Goal: Task Accomplishment & Management: Manage account settings

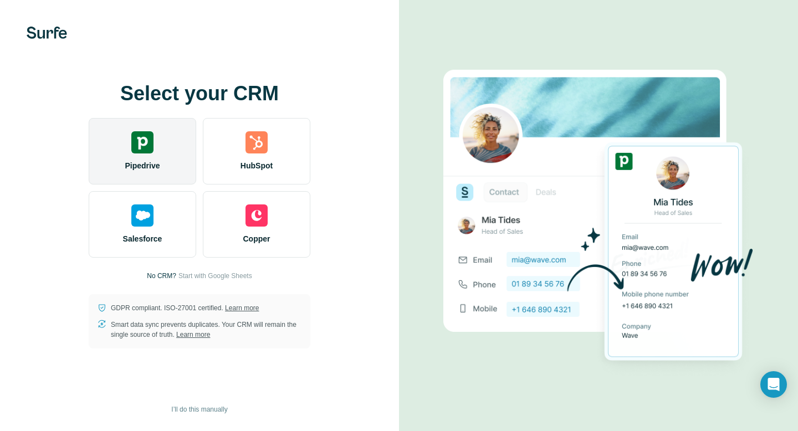
click at [155, 143] on div "Pipedrive" at bounding box center [142, 151] width 107 height 66
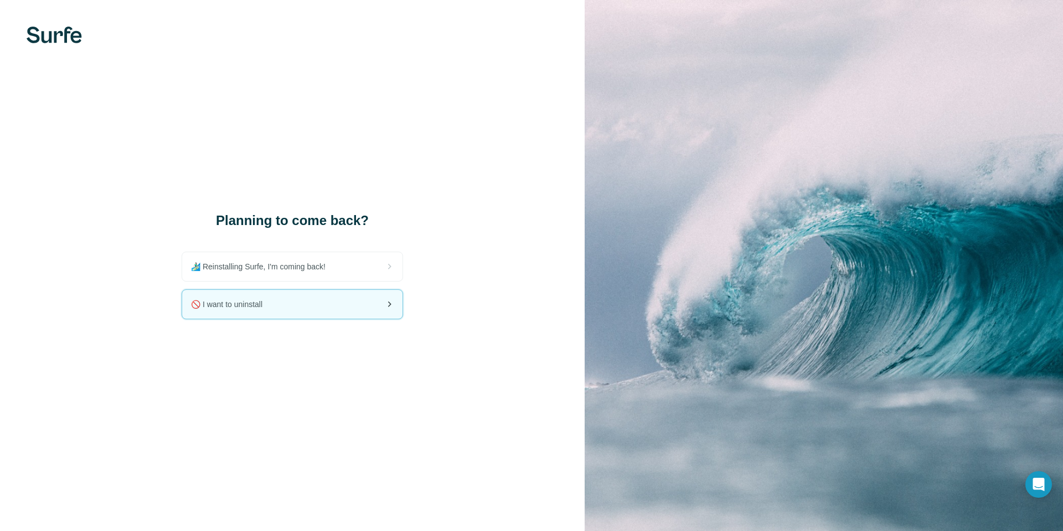
click at [290, 306] on div "🚫 I want to uninstall" at bounding box center [292, 304] width 220 height 29
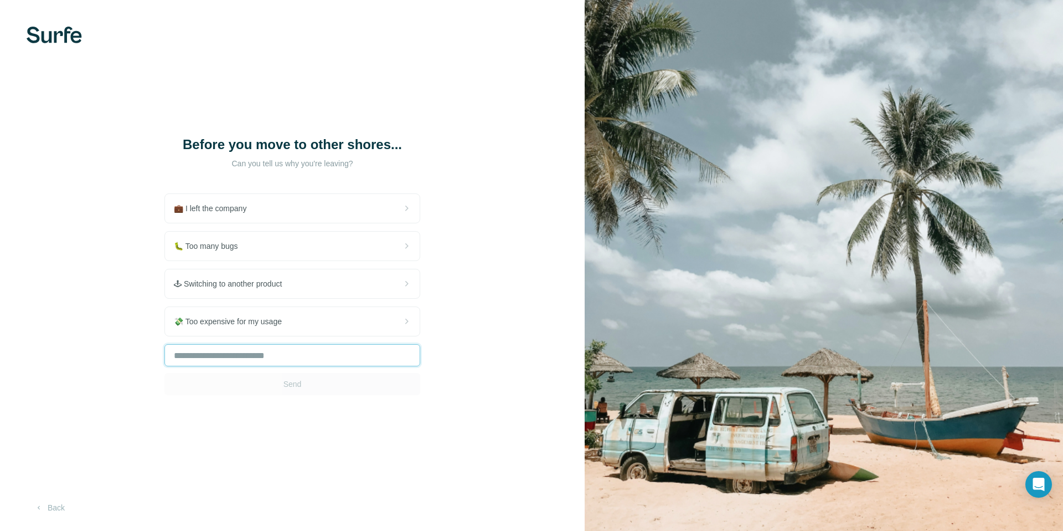
click at [292, 356] on input "text" at bounding box center [292, 355] width 256 height 22
type input "*"
click at [307, 387] on button "Send" at bounding box center [292, 384] width 256 height 22
